Goal: Navigation & Orientation: Find specific page/section

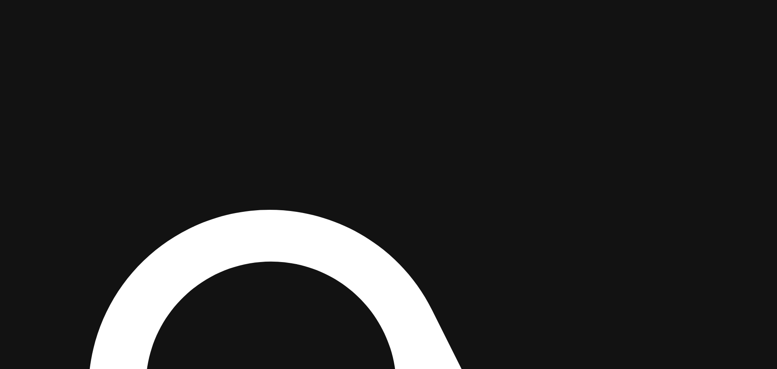
drag, startPoint x: 559, startPoint y: 167, endPoint x: 445, endPoint y: 306, distance: 180.8
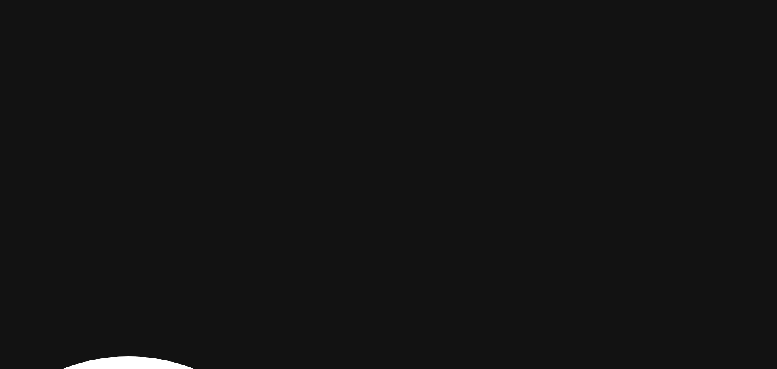
drag, startPoint x: 602, startPoint y: 134, endPoint x: 463, endPoint y: 271, distance: 194.8
drag, startPoint x: 385, startPoint y: 89, endPoint x: 376, endPoint y: 186, distance: 97.1
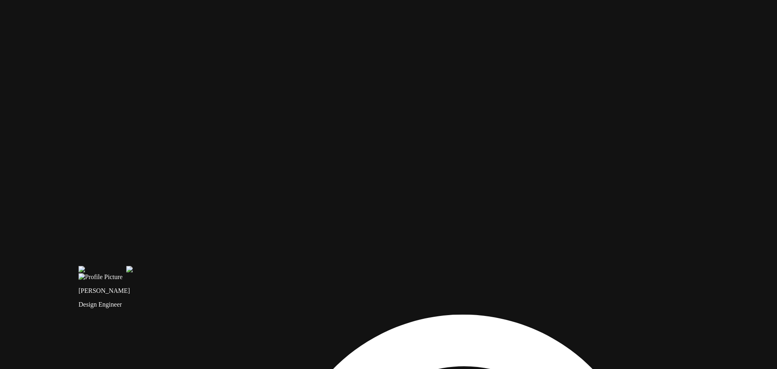
drag, startPoint x: 283, startPoint y: 241, endPoint x: 617, endPoint y: 111, distance: 358.8
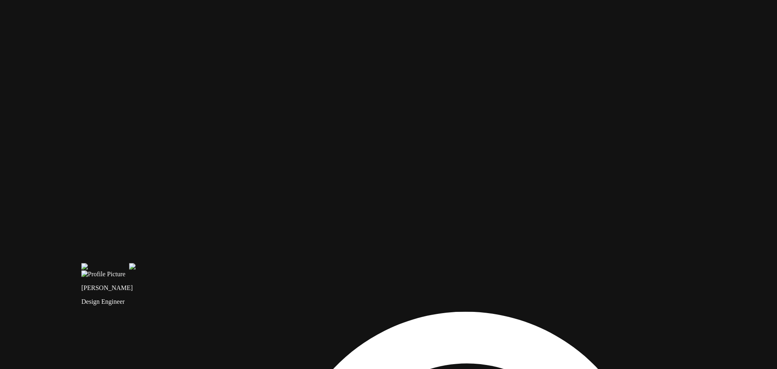
drag, startPoint x: 368, startPoint y: 235, endPoint x: 417, endPoint y: 212, distance: 54.1
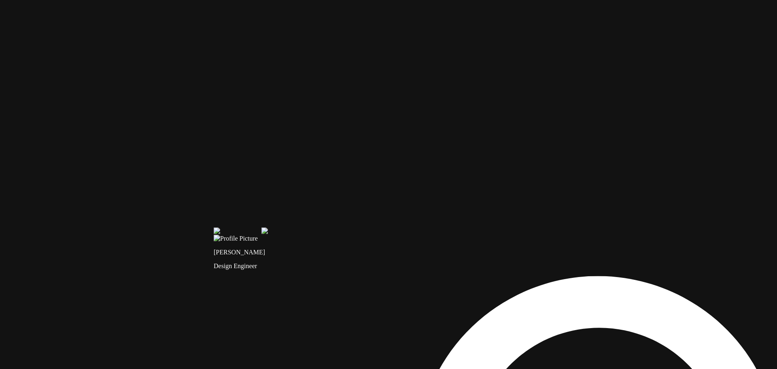
drag, startPoint x: 261, startPoint y: 152, endPoint x: 345, endPoint y: 142, distance: 85.2
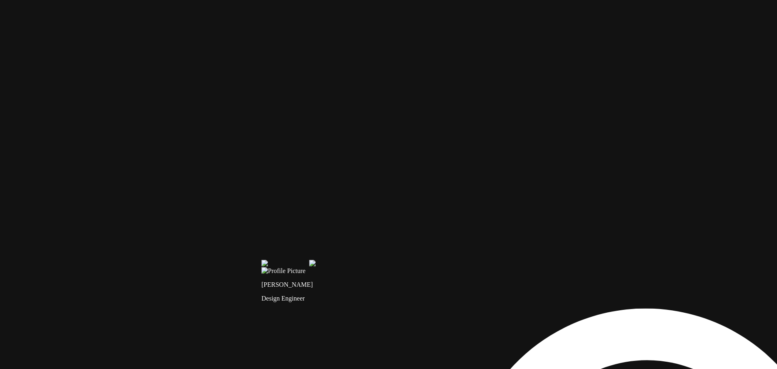
drag, startPoint x: 175, startPoint y: 69, endPoint x: 331, endPoint y: 142, distance: 172.3
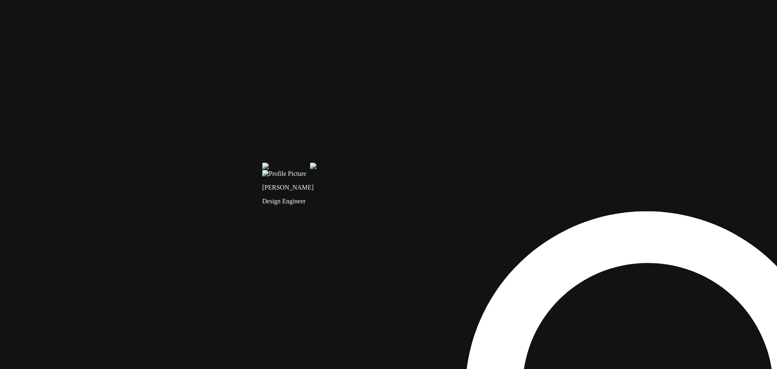
drag, startPoint x: 302, startPoint y: 121, endPoint x: 349, endPoint y: -15, distance: 144.2
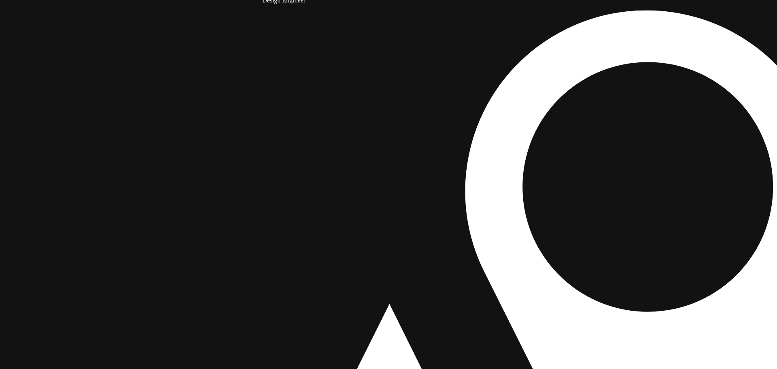
drag, startPoint x: 228, startPoint y: 229, endPoint x: 240, endPoint y: 100, distance: 129.2
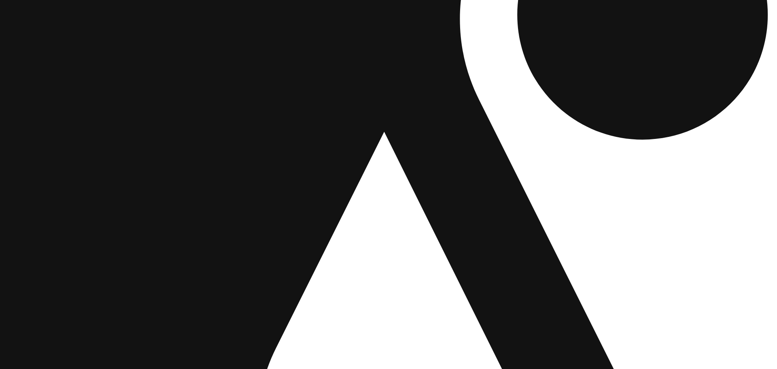
drag, startPoint x: 221, startPoint y: 237, endPoint x: 217, endPoint y: 51, distance: 186.5
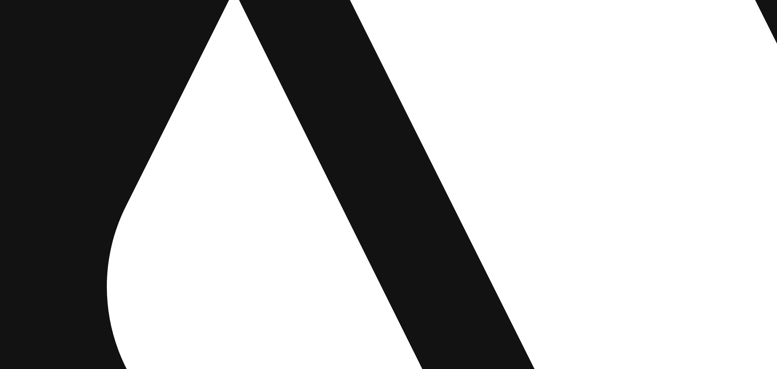
drag, startPoint x: 258, startPoint y: 156, endPoint x: 96, endPoint y: 35, distance: 202.3
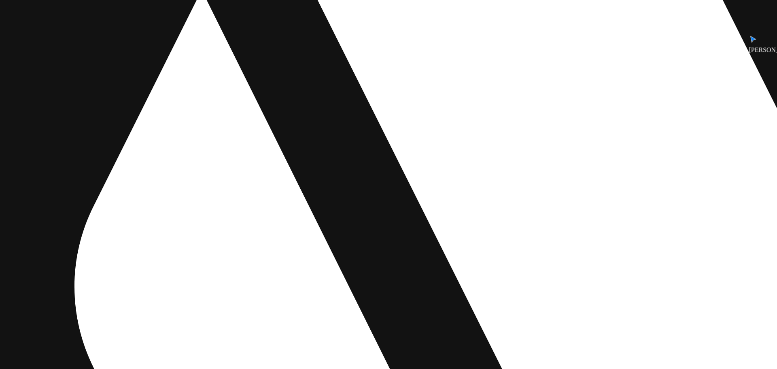
drag, startPoint x: 486, startPoint y: 211, endPoint x: 257, endPoint y: 242, distance: 230.7
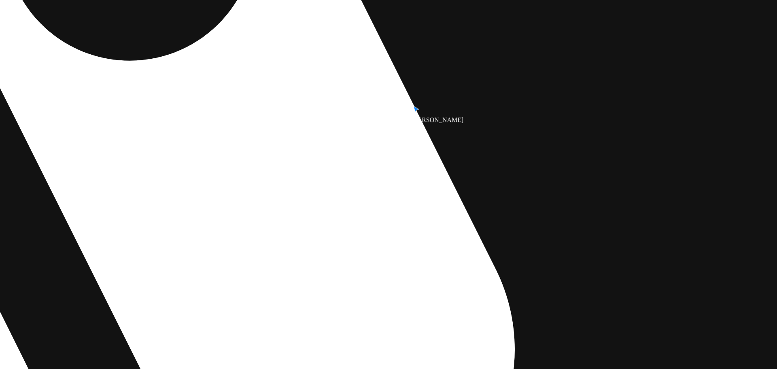
drag, startPoint x: 439, startPoint y: 185, endPoint x: 208, endPoint y: 231, distance: 235.6
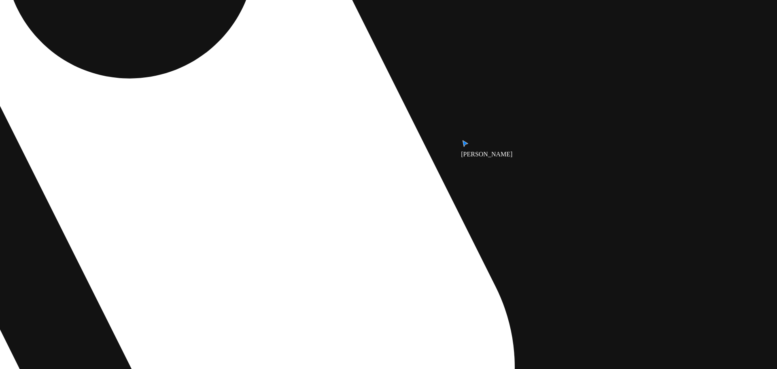
drag, startPoint x: 465, startPoint y: 191, endPoint x: 388, endPoint y: 269, distance: 109.8
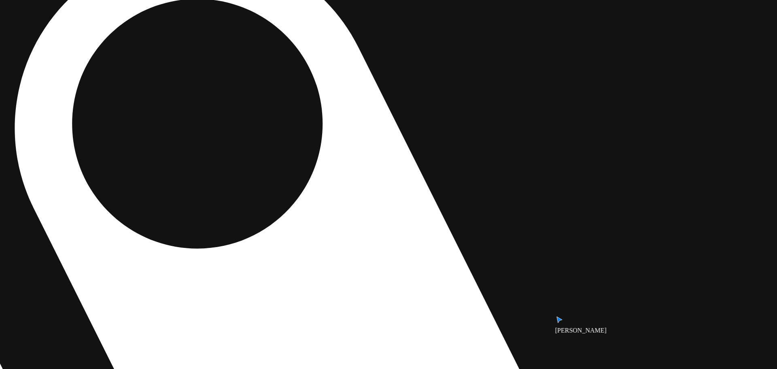
drag, startPoint x: 441, startPoint y: 152, endPoint x: 505, endPoint y: 237, distance: 106.7
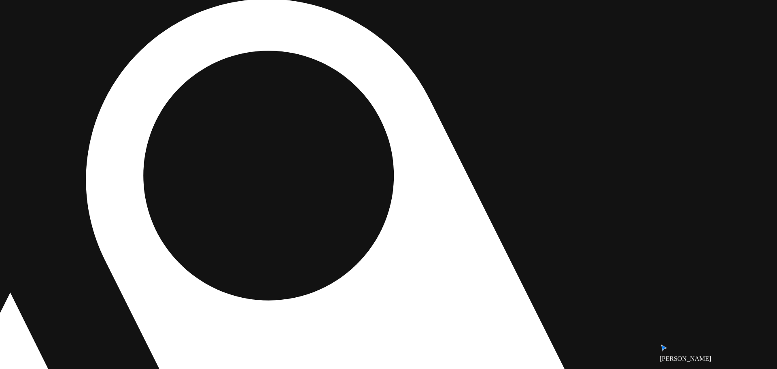
drag, startPoint x: 526, startPoint y: 232, endPoint x: 550, endPoint y: 256, distance: 34.6
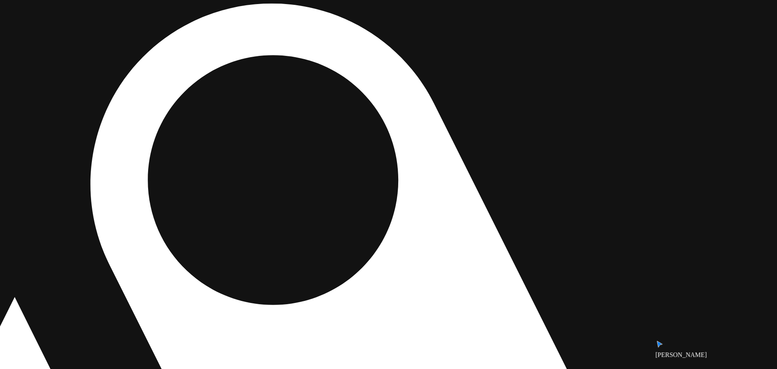
drag, startPoint x: 542, startPoint y: 173, endPoint x: 598, endPoint y: 239, distance: 86.3
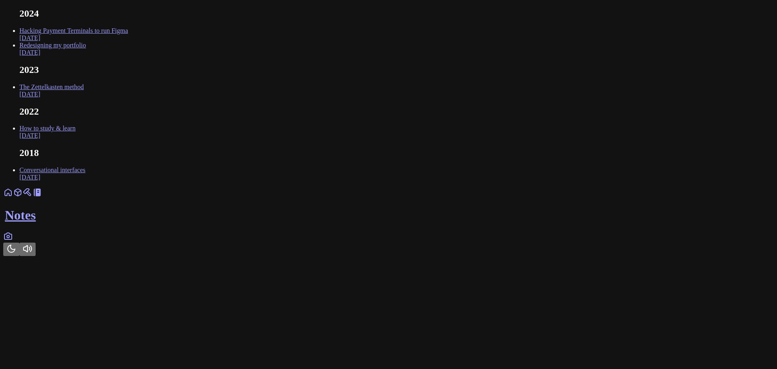
click at [13, 242] on link at bounding box center [8, 238] width 10 height 7
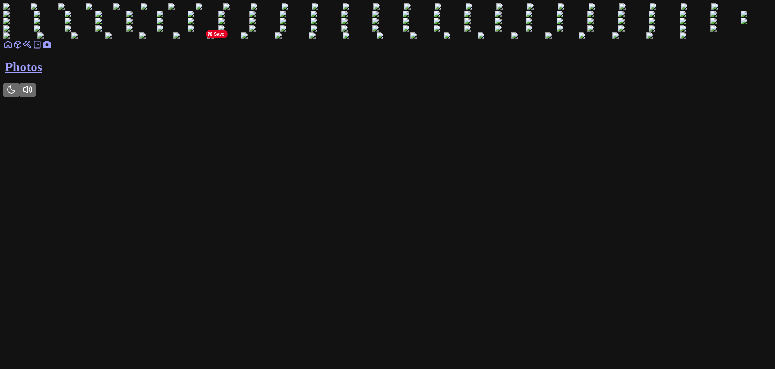
scroll to position [40, 0]
click at [58, 11] on img at bounding box center [45, 6] width 28 height 7
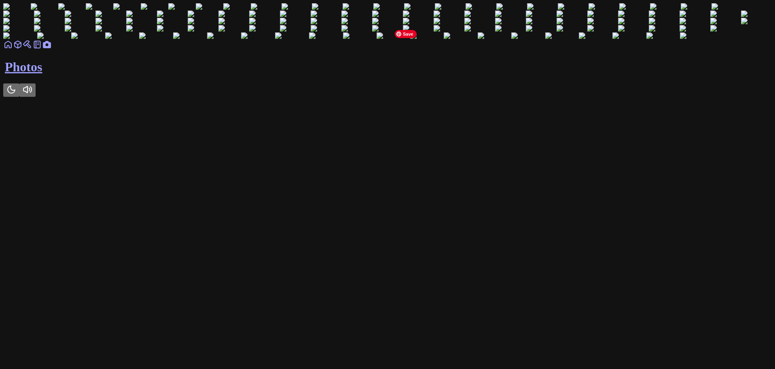
click at [58, 11] on img at bounding box center [45, 6] width 28 height 7
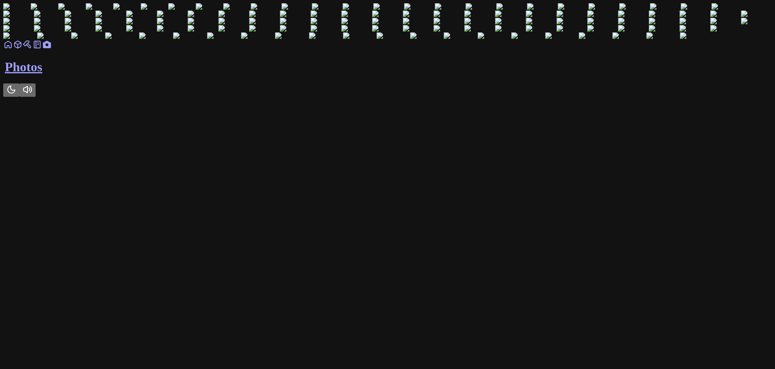
click at [42, 49] on icon at bounding box center [37, 45] width 10 height 10
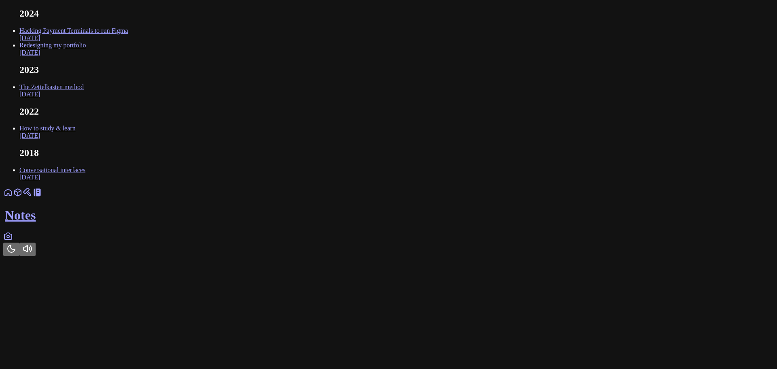
click at [128, 41] on link "Hacking Payment Terminals to run Figma [DATE]" at bounding box center [73, 34] width 108 height 14
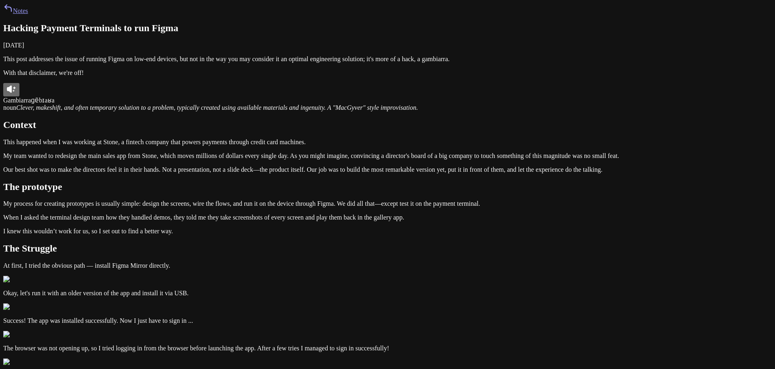
click at [28, 14] on link "Notes" at bounding box center [15, 10] width 25 height 7
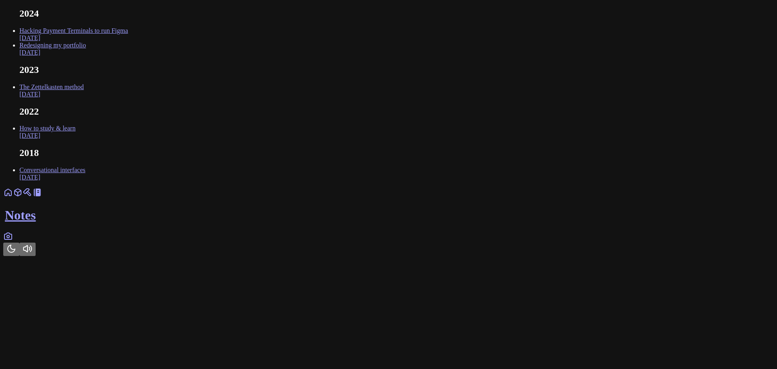
click at [23, 198] on link at bounding box center [18, 194] width 10 height 7
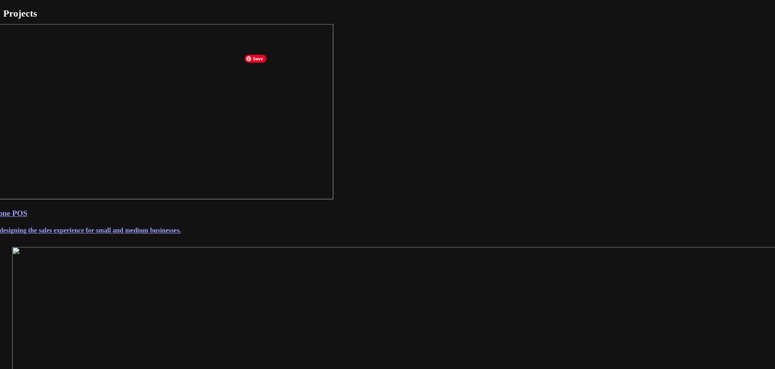
click at [333, 199] on img at bounding box center [163, 111] width 342 height 175
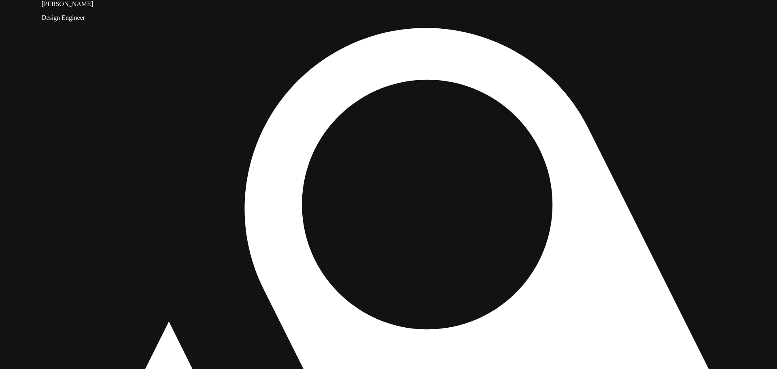
drag, startPoint x: 141, startPoint y: 310, endPoint x: 181, endPoint y: 266, distance: 59.3
drag, startPoint x: 276, startPoint y: 223, endPoint x: 187, endPoint y: 267, distance: 99.0
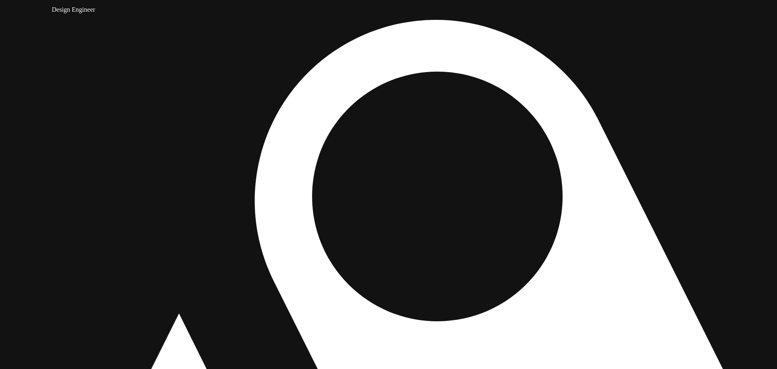
drag, startPoint x: 151, startPoint y: 284, endPoint x: 316, endPoint y: 168, distance: 201.5
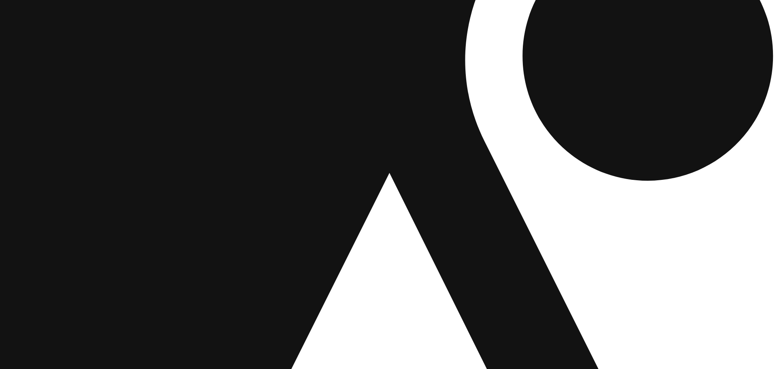
drag, startPoint x: 309, startPoint y: 253, endPoint x: 437, endPoint y: 215, distance: 133.2
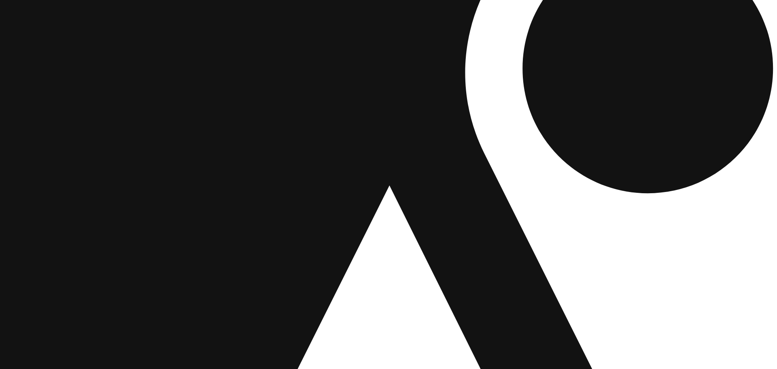
drag, startPoint x: 343, startPoint y: 181, endPoint x: 424, endPoint y: 306, distance: 149.2
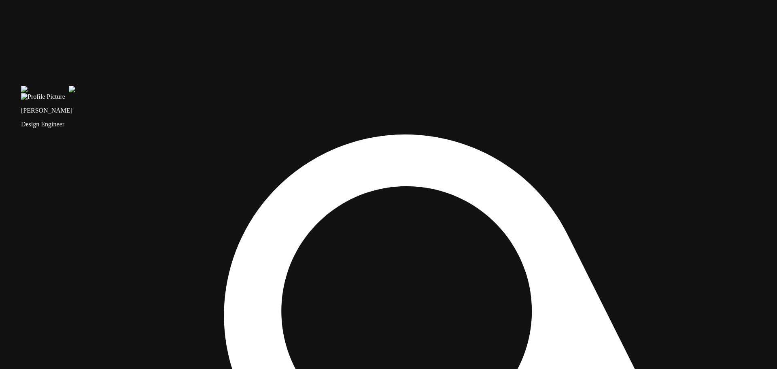
drag, startPoint x: 320, startPoint y: 98, endPoint x: 72, endPoint y: 220, distance: 276.6
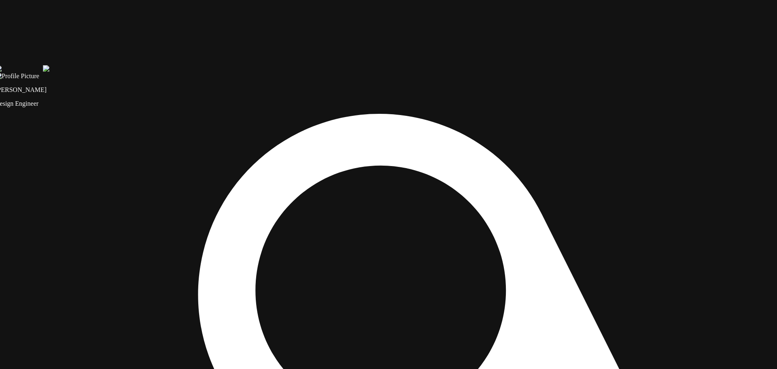
drag, startPoint x: 460, startPoint y: 57, endPoint x: 438, endPoint y: 38, distance: 28.7
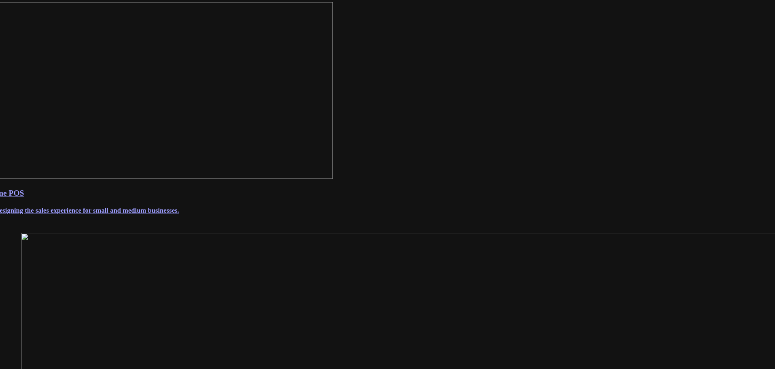
scroll to position [21, 0]
click at [270, 179] on img at bounding box center [160, 90] width 345 height 177
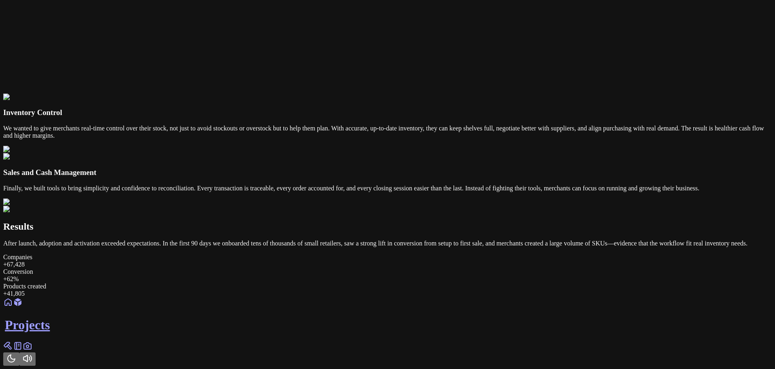
scroll to position [3073, 0]
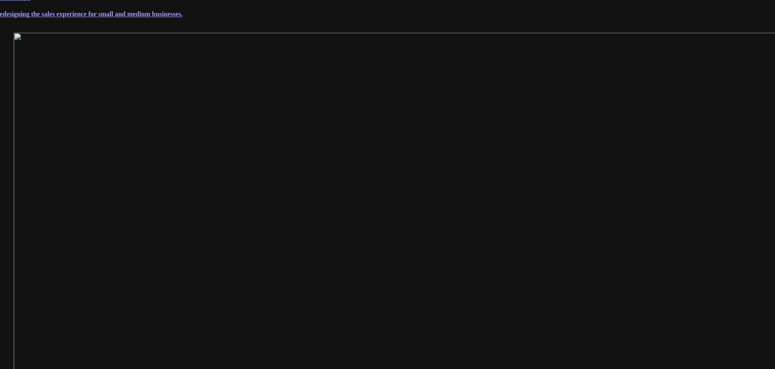
scroll to position [223, 0]
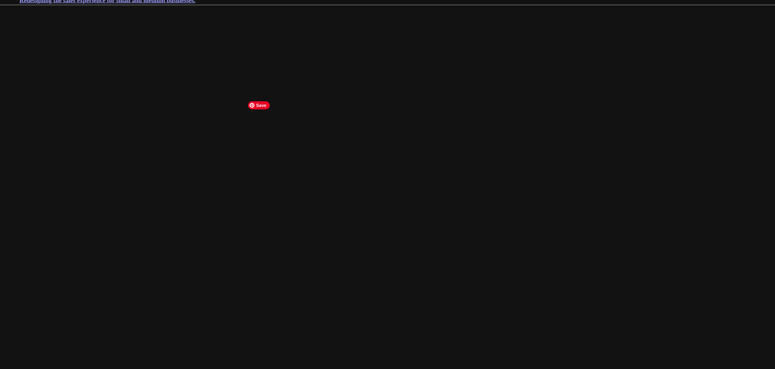
click at [319, 179] on img at bounding box center [408, 306] width 841 height 602
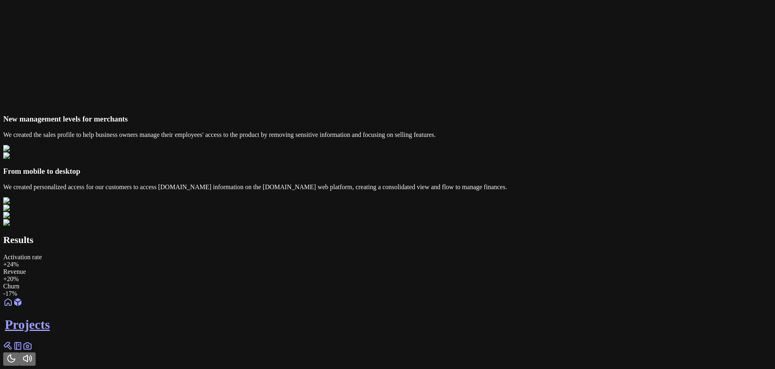
scroll to position [3085, 0]
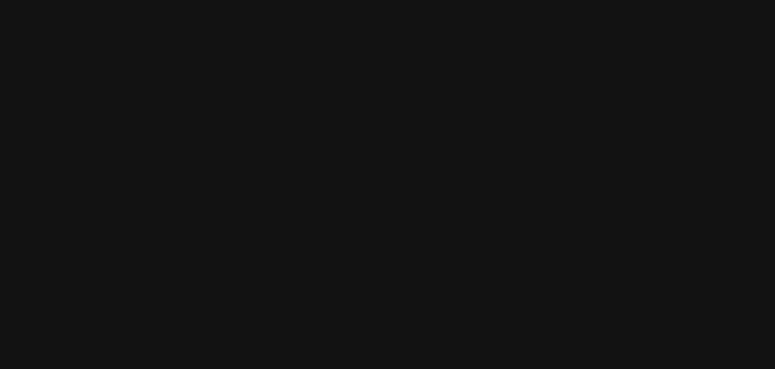
scroll to position [466, 0]
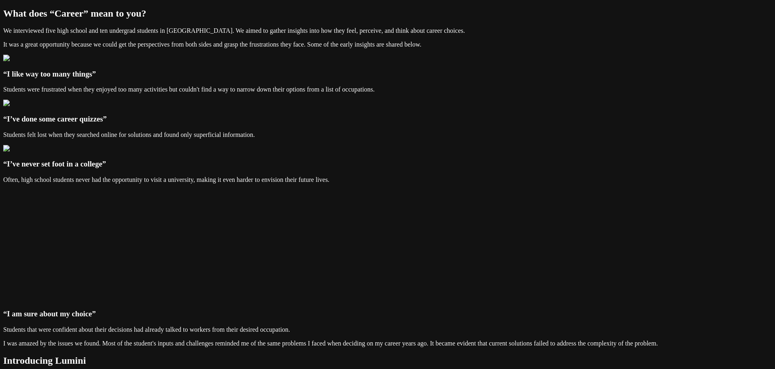
scroll to position [283, 0]
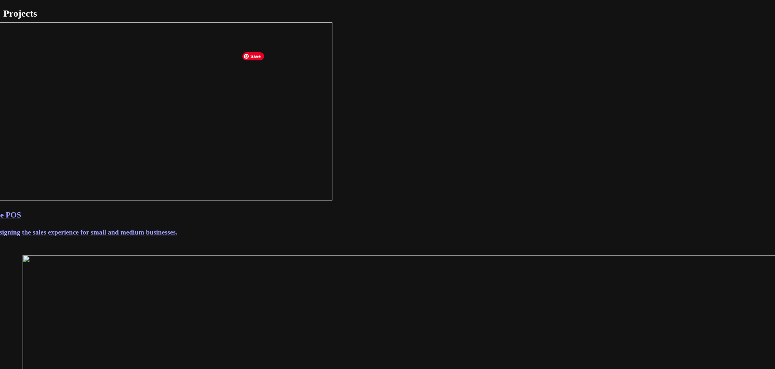
click at [261, 19] on h2 "Projects" at bounding box center [387, 13] width 769 height 11
